Goal: Find specific page/section: Find specific page/section

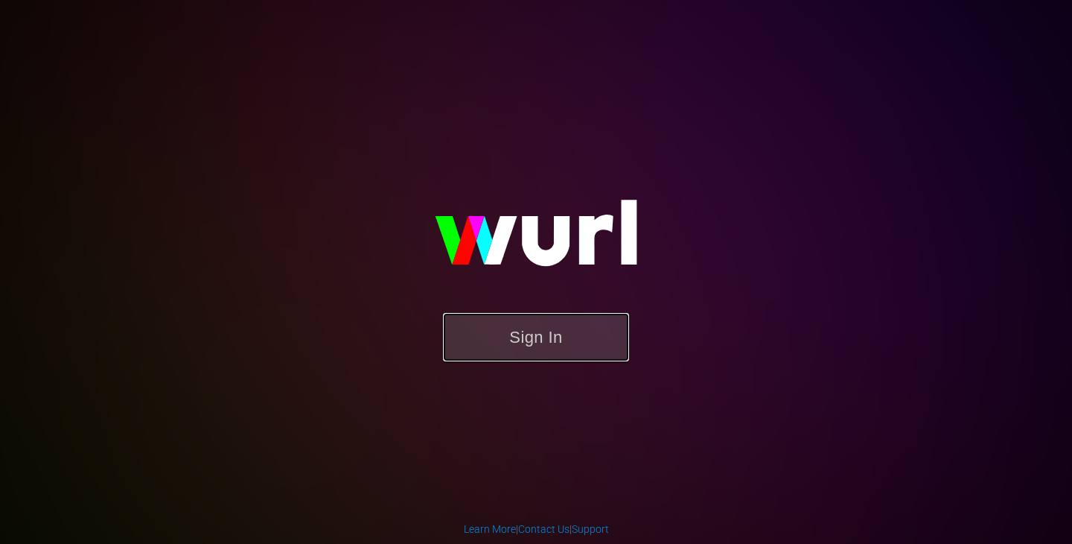
click at [541, 331] on button "Sign In" at bounding box center [536, 337] width 186 height 48
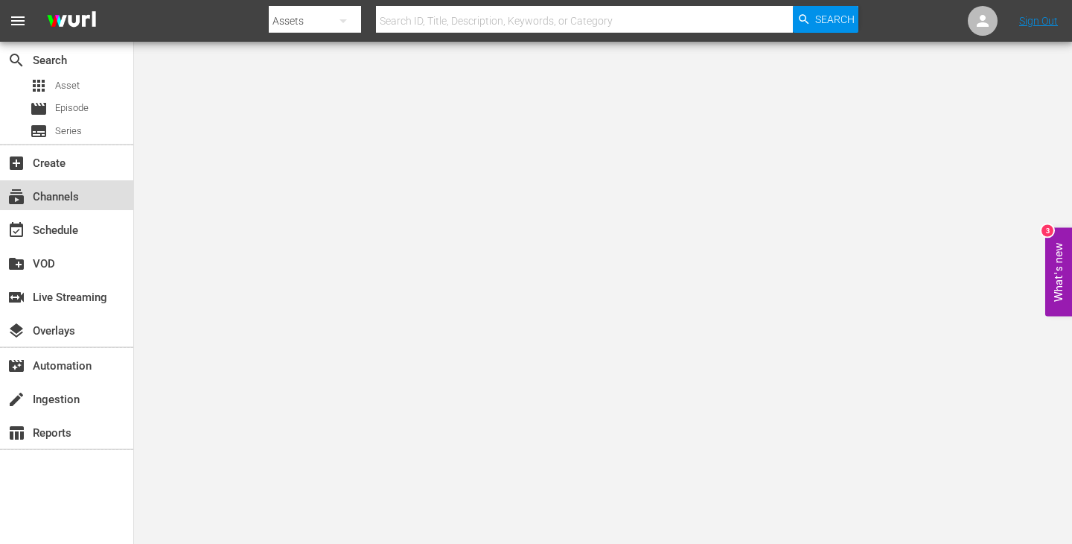
click at [62, 201] on div "subscriptions Channels" at bounding box center [41, 194] width 83 height 13
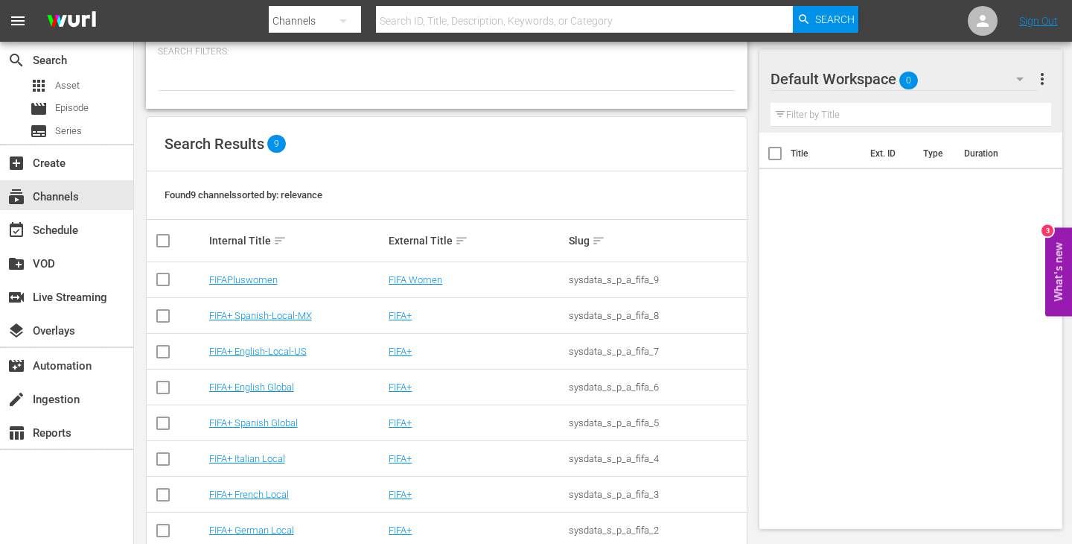
scroll to position [89, 0]
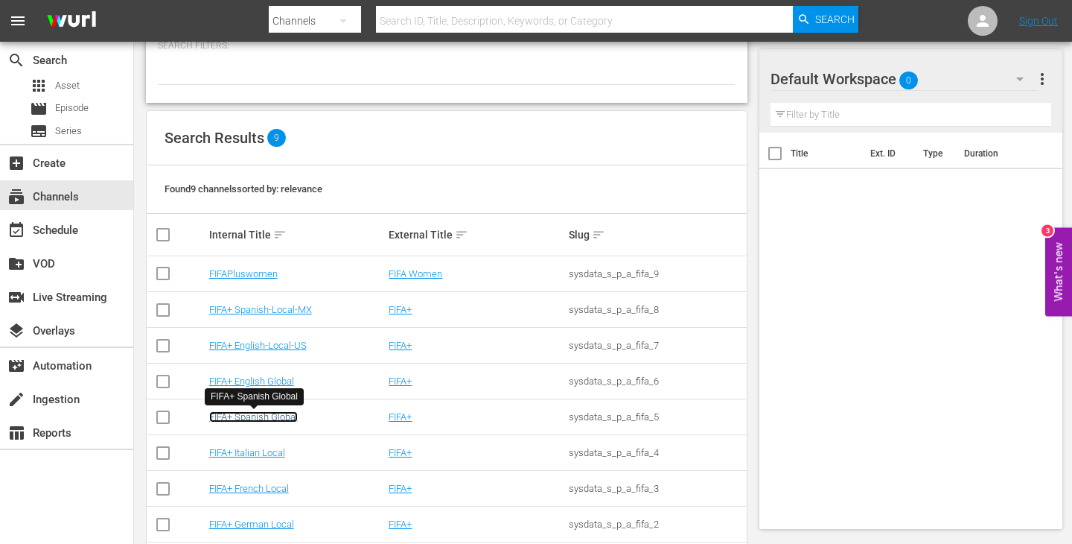
click at [252, 417] on link "FIFA+ Spanish Global" at bounding box center [253, 416] width 89 height 11
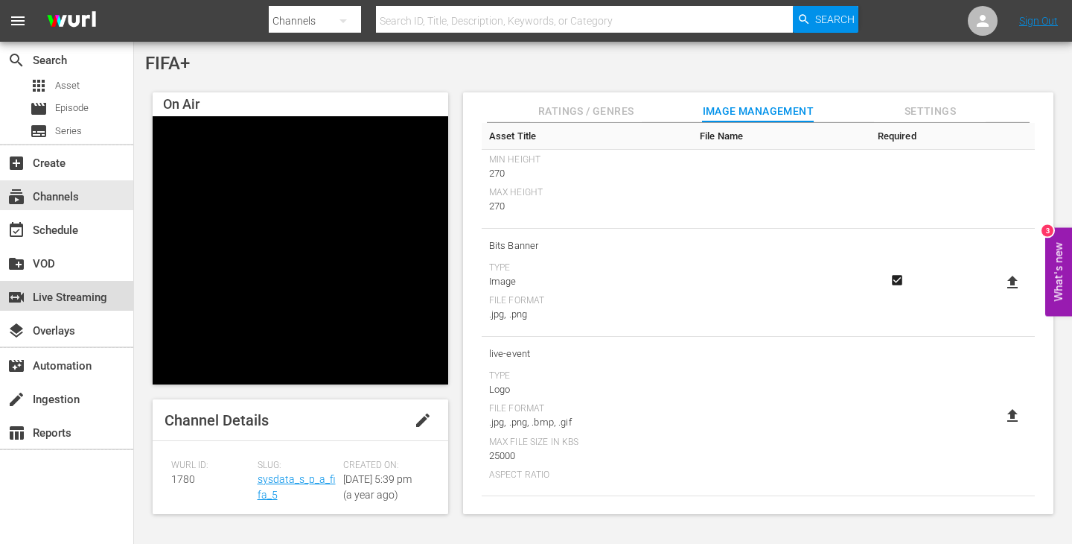
click at [52, 297] on div "switch_video Live Streaming" at bounding box center [41, 294] width 83 height 13
